Goal: Subscribe to service/newsletter

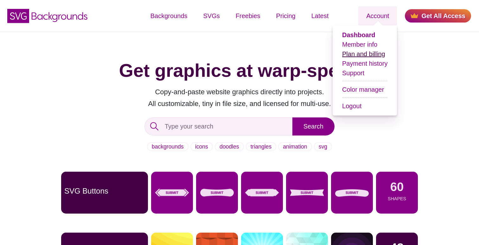
click at [359, 54] on link "Plan and billing" at bounding box center [363, 53] width 43 height 7
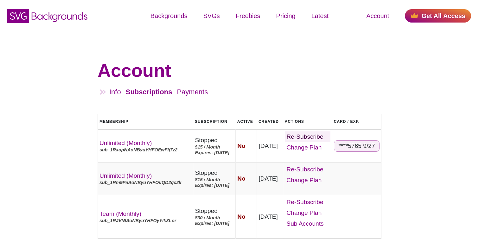
click at [325, 136] on link "Re-Subscribe" at bounding box center [308, 136] width 46 height 11
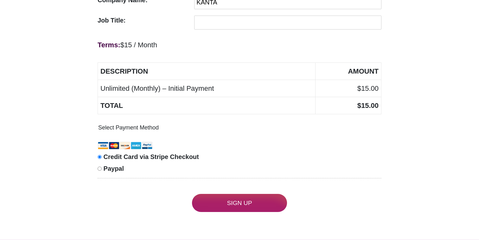
scroll to position [278, 0]
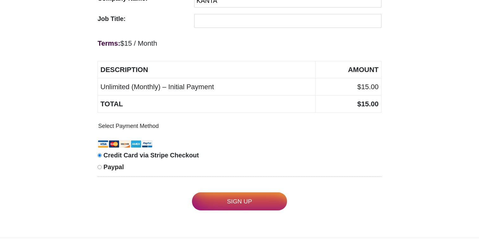
click at [247, 203] on input "Sign Up" at bounding box center [239, 201] width 95 height 18
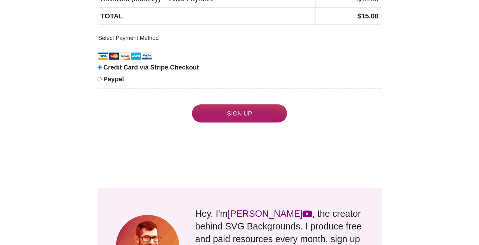
scroll to position [311, 0]
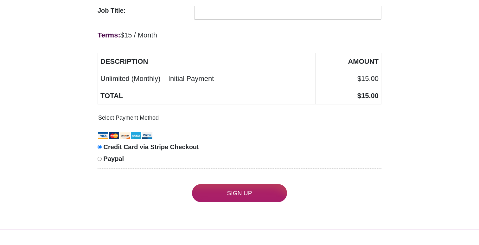
click at [110, 161] on span "Paypal" at bounding box center [114, 158] width 20 height 7
click at [102, 161] on input "Paypal" at bounding box center [100, 159] width 4 height 4
radio input "true"
click at [111, 145] on span "Credit Card via Stripe Checkout" at bounding box center [151, 146] width 95 height 7
click at [102, 145] on input "Credit Card via Stripe Checkout" at bounding box center [100, 147] width 4 height 4
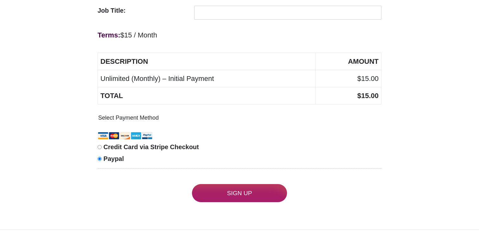
radio input "true"
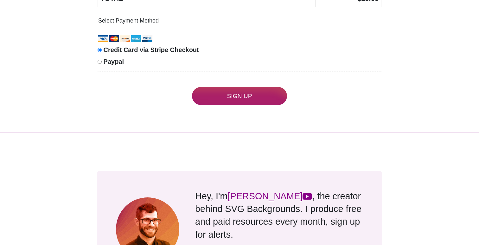
scroll to position [475, 0]
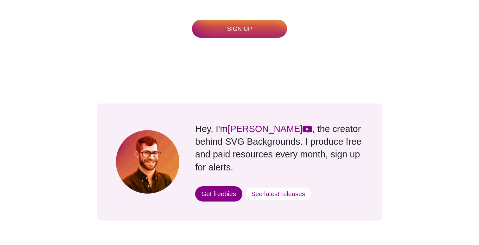
click at [249, 25] on input "Sign Up" at bounding box center [239, 29] width 95 height 18
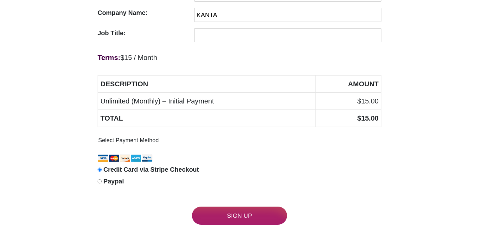
scroll to position [303, 0]
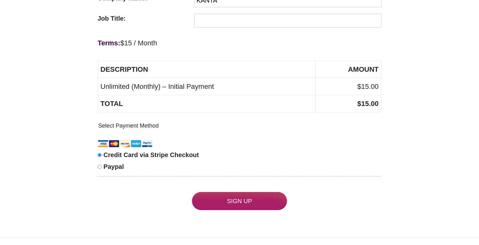
click at [115, 166] on span "Paypal" at bounding box center [114, 166] width 20 height 7
click at [102, 166] on input "Paypal" at bounding box center [100, 166] width 4 height 4
radio input "true"
click at [120, 154] on span "Credit Card via Stripe Checkout" at bounding box center [151, 154] width 95 height 7
click at [102, 154] on input "Credit Card via Stripe Checkout" at bounding box center [100, 155] width 4 height 4
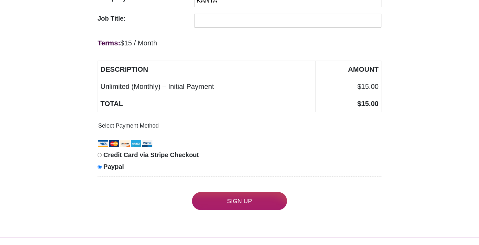
radio input "true"
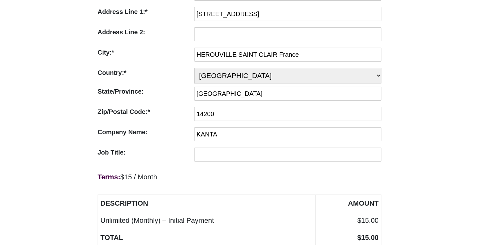
scroll to position [174, 0]
